Goal: Information Seeking & Learning: Learn about a topic

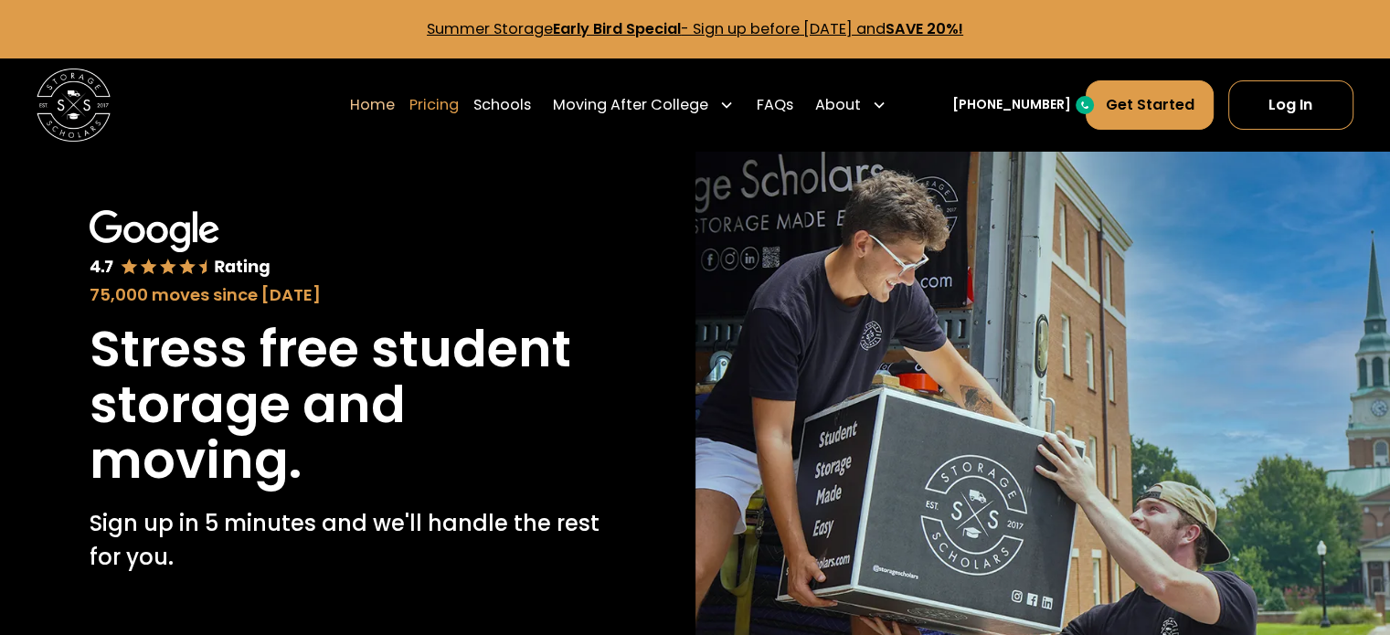
click at [459, 116] on link "Pricing" at bounding box center [433, 104] width 49 height 51
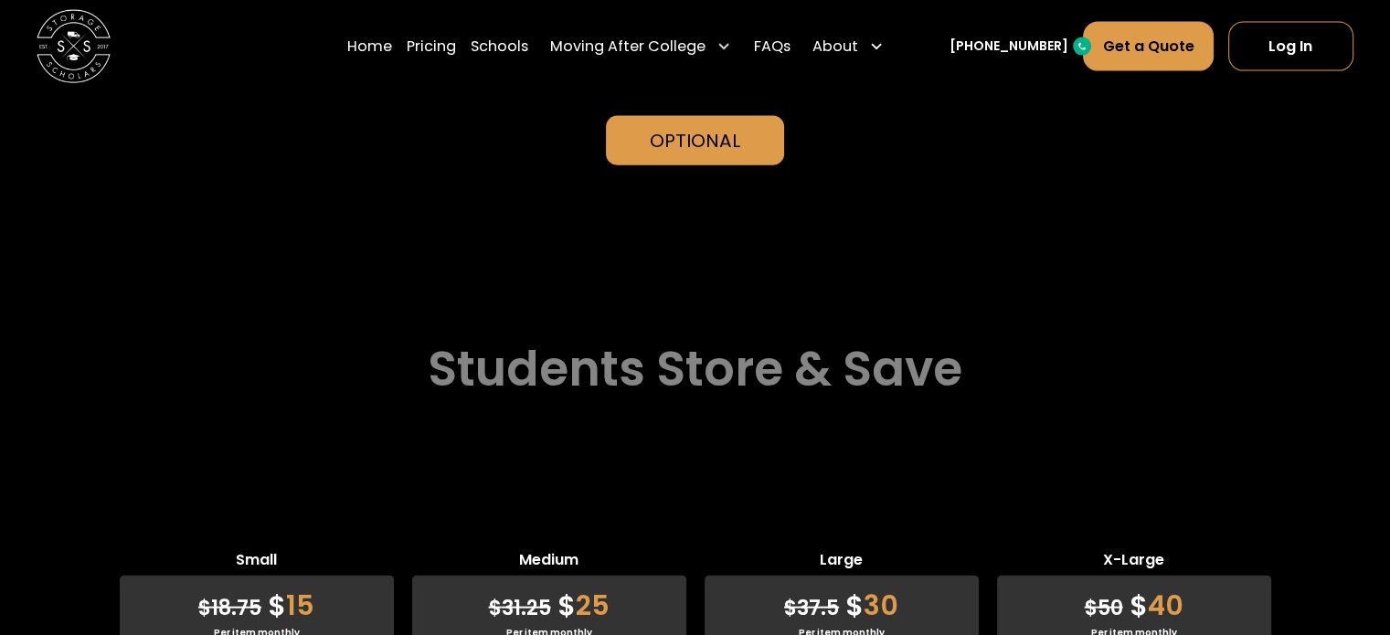
scroll to position [4444, 0]
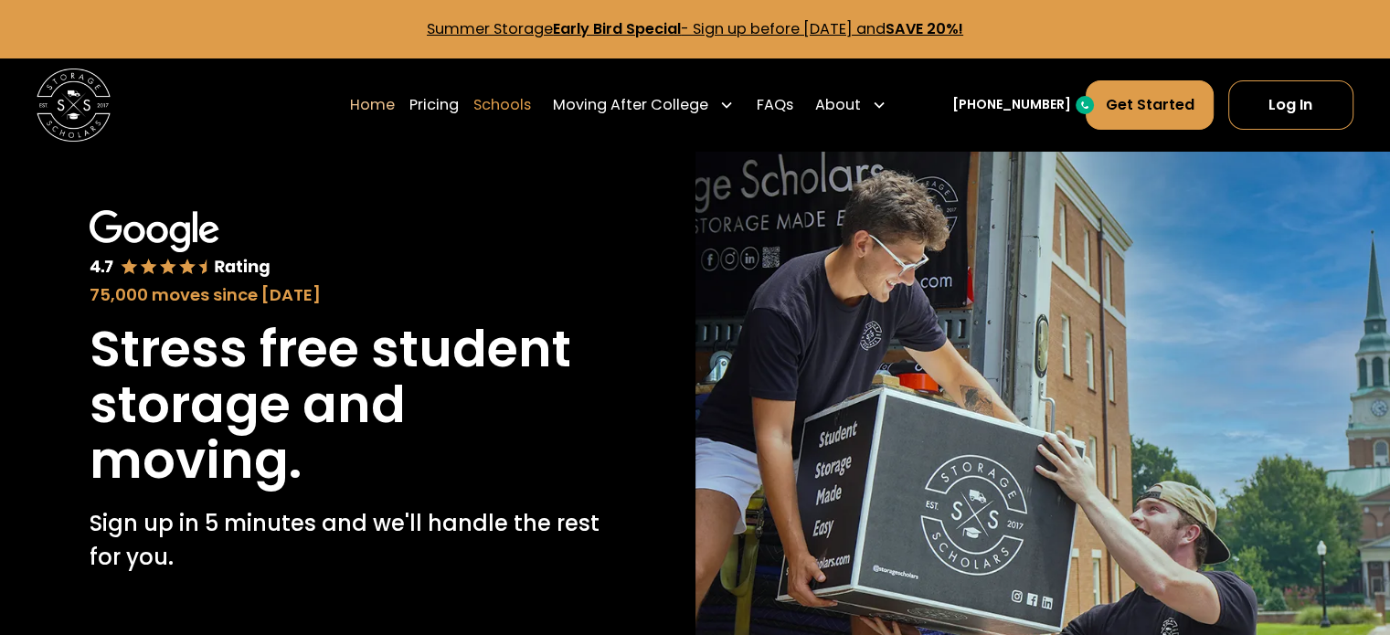
click at [531, 109] on link "Schools" at bounding box center [502, 104] width 58 height 51
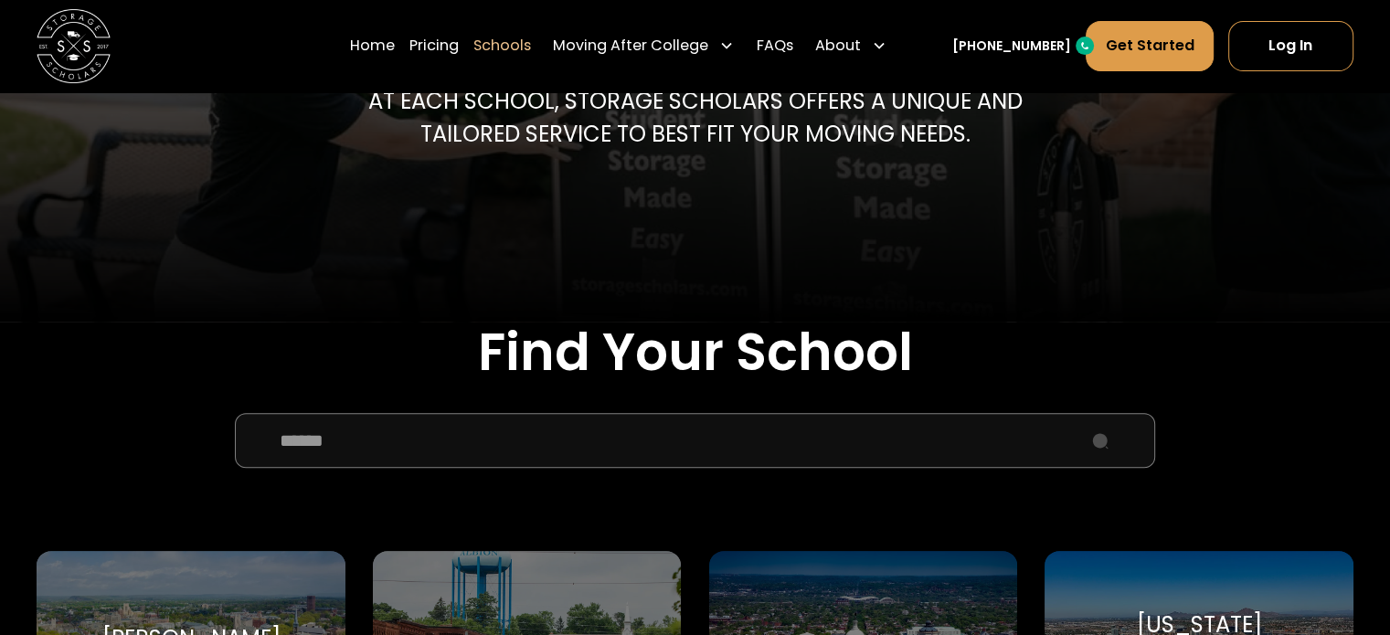
scroll to position [457, 0]
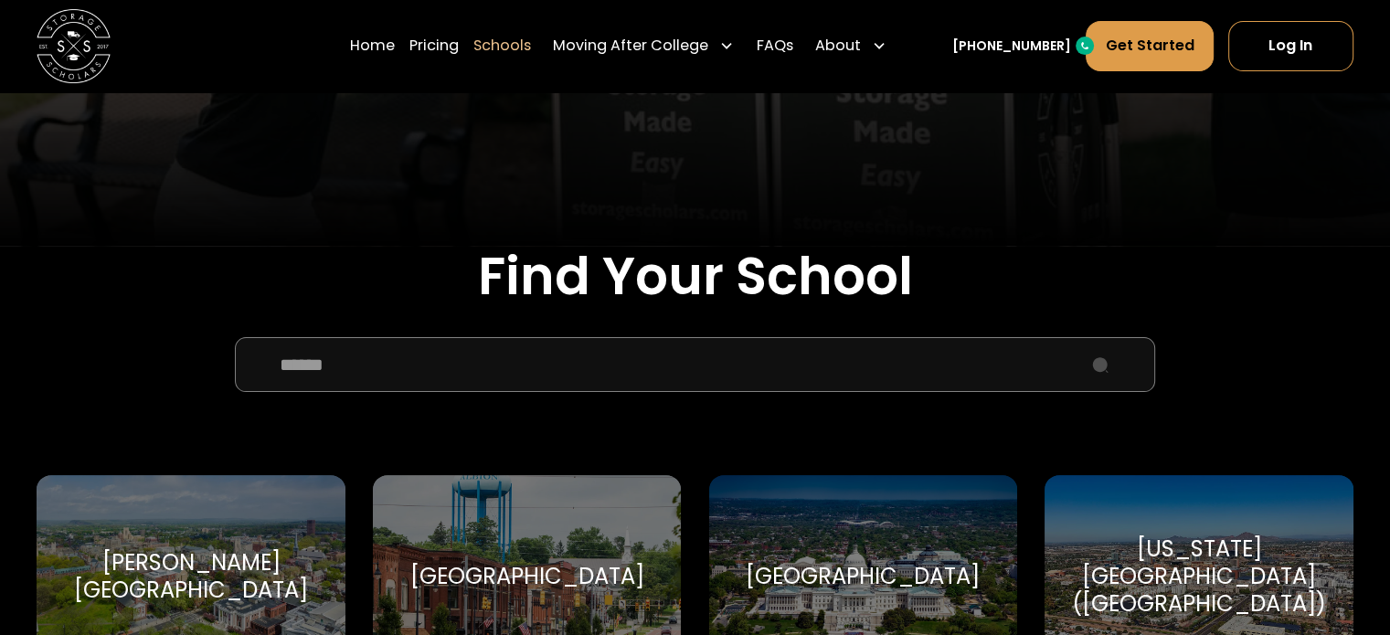
click at [536, 365] on input "School Select Form" at bounding box center [695, 364] width 920 height 55
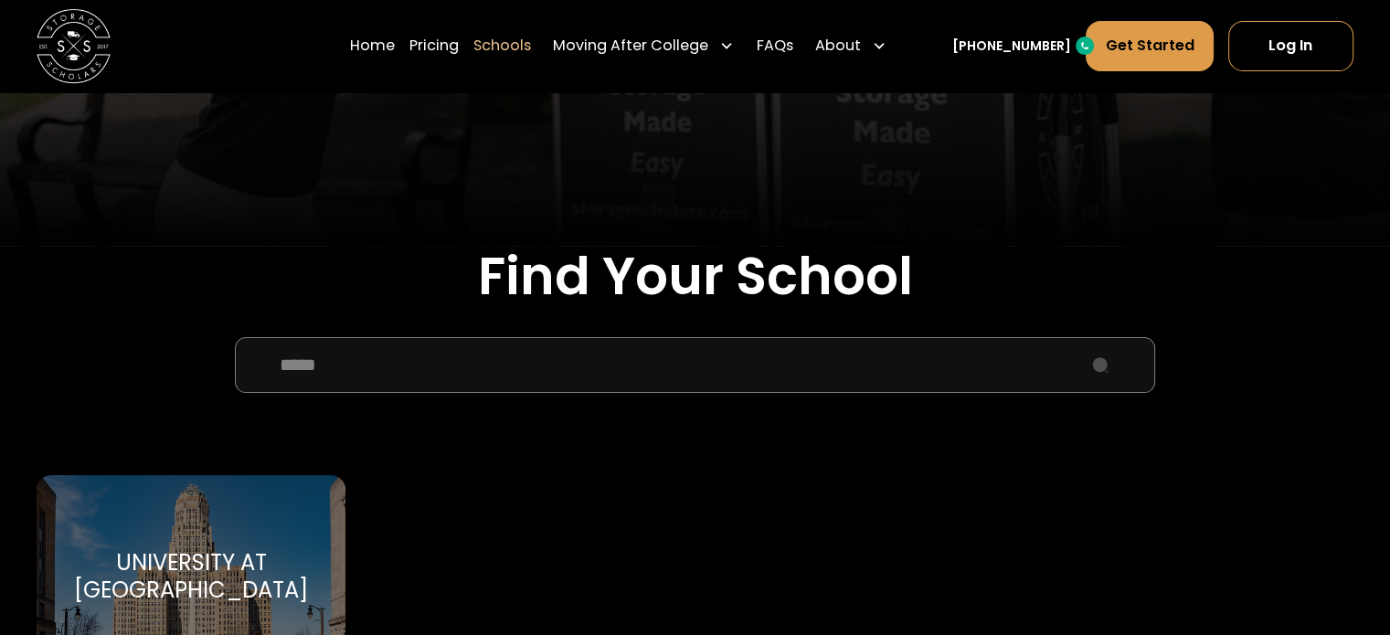
type input "*****"
click at [252, 576] on div "University at [GEOGRAPHIC_DATA]" at bounding box center [190, 576] width 264 height 55
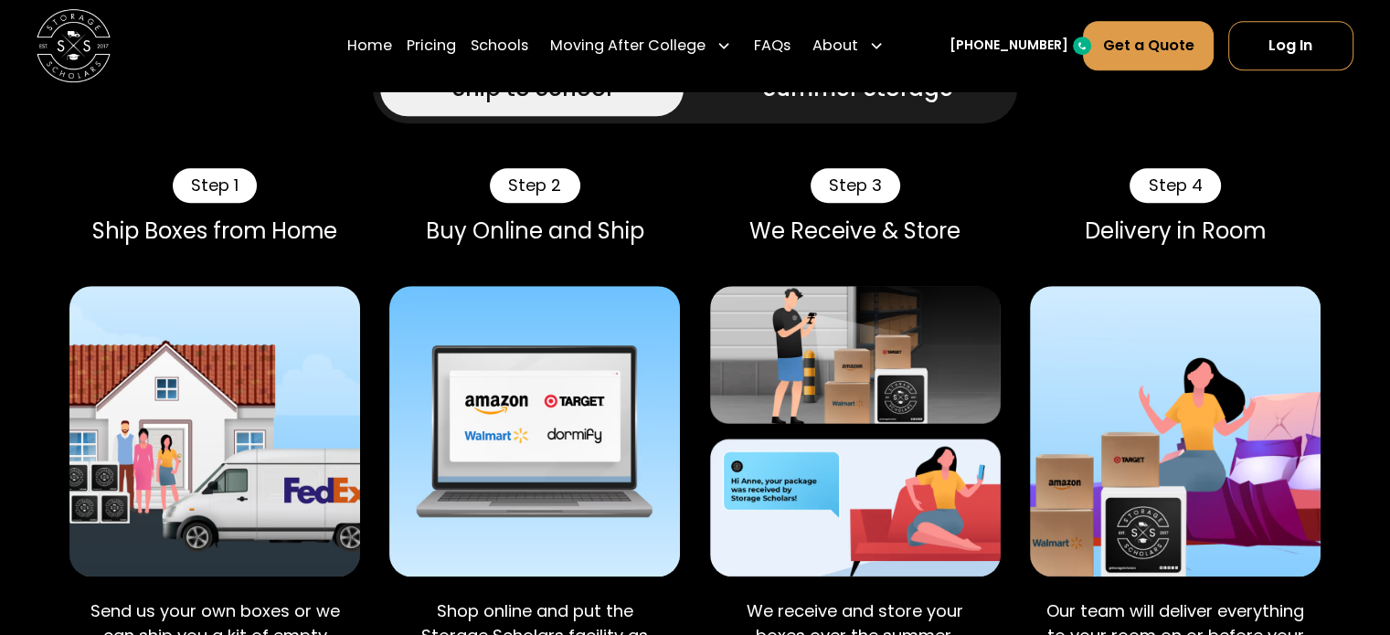
scroll to position [1005, 0]
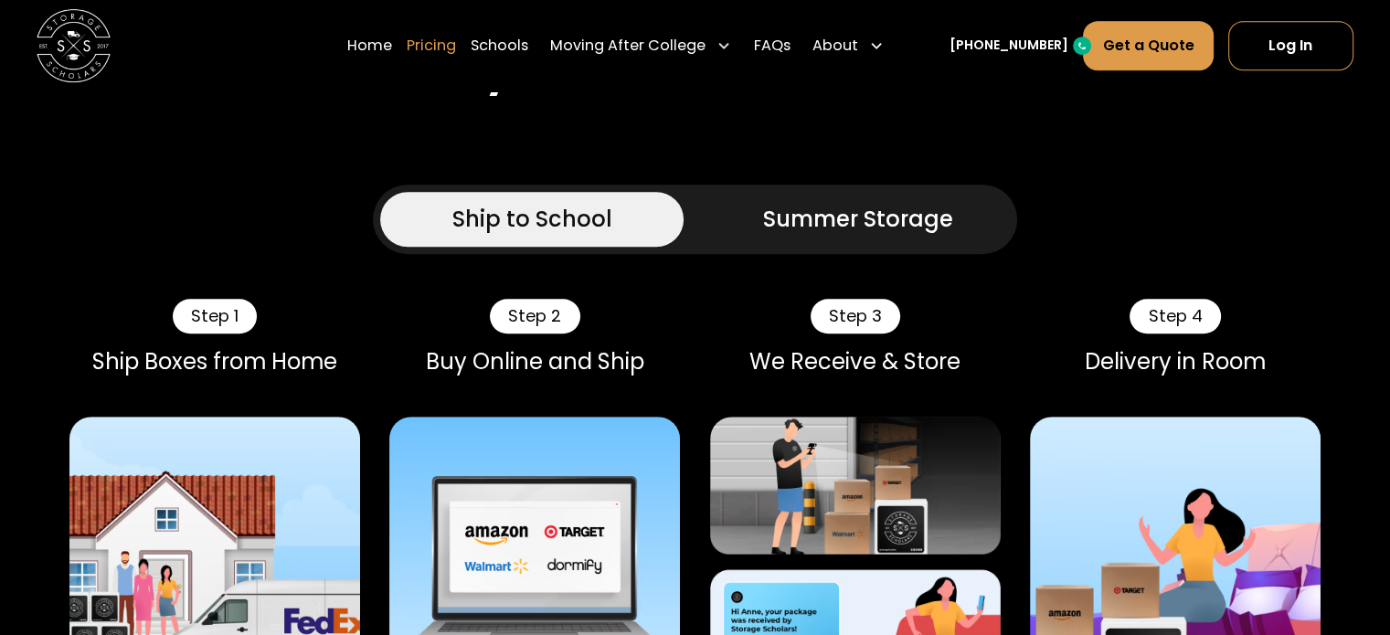
click at [456, 50] on link "Pricing" at bounding box center [431, 45] width 49 height 51
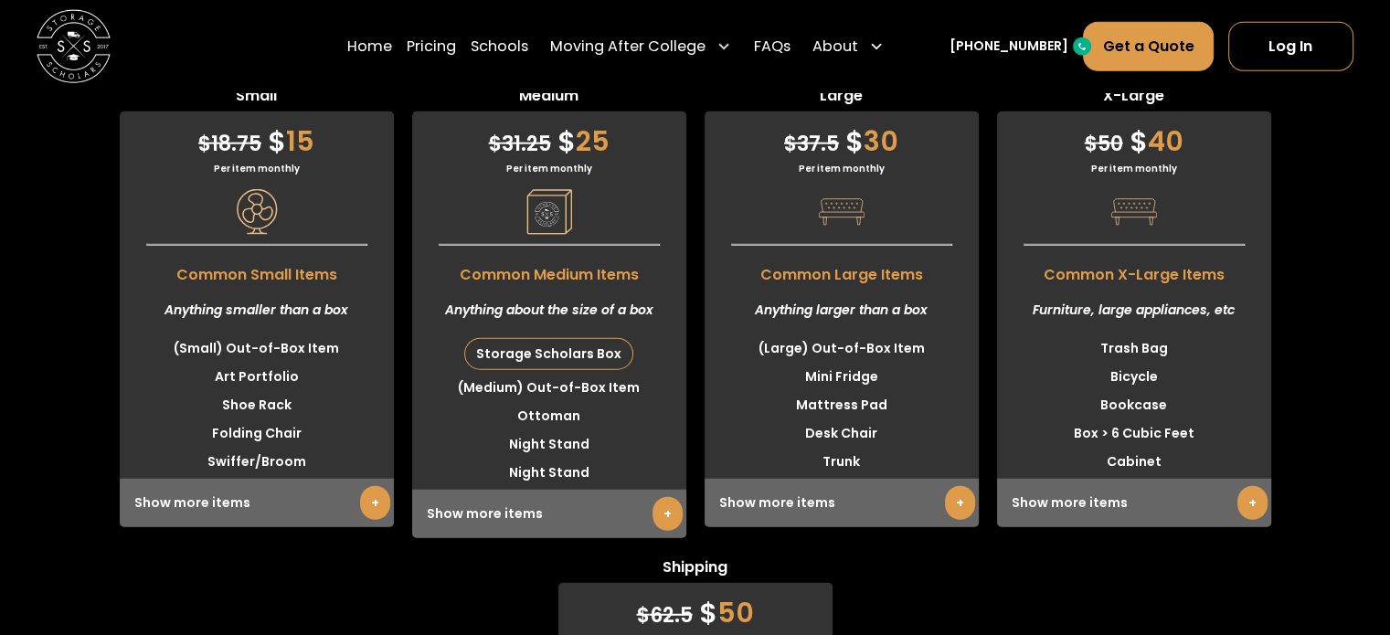
scroll to position [4609, 0]
